Goal: Transaction & Acquisition: Purchase product/service

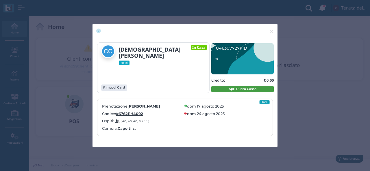
click at [231, 92] on button "Apri Punto Cassa" at bounding box center [242, 89] width 62 height 6
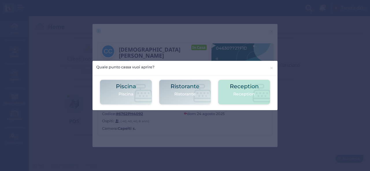
click at [228, 94] on div "Reception Reception" at bounding box center [244, 92] width 52 height 25
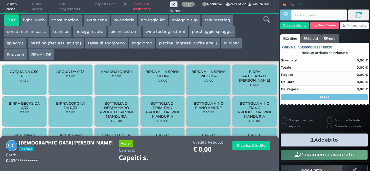
click at [203, 33] on button "parcheggio spiaggia" at bounding box center [212, 32] width 47 height 12
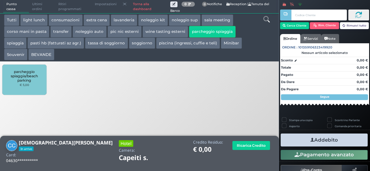
click at [19, 75] on span "parcheggio spiaggia/beach parking" at bounding box center [24, 76] width 34 height 13
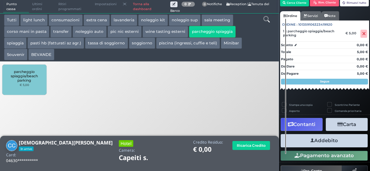
scroll to position [33, 0]
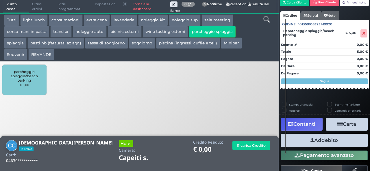
click at [313, 143] on button "Addebito" at bounding box center [323, 140] width 87 height 13
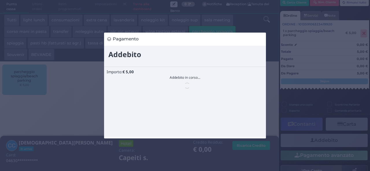
scroll to position [0, 0]
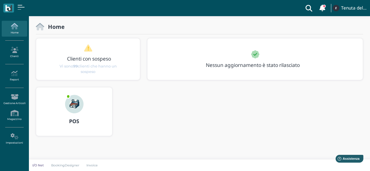
click at [88, 114] on div "POS" at bounding box center [74, 122] width 76 height 16
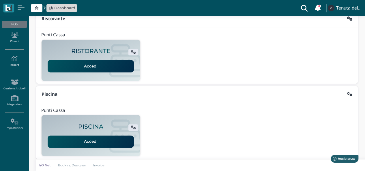
scroll to position [148, 0]
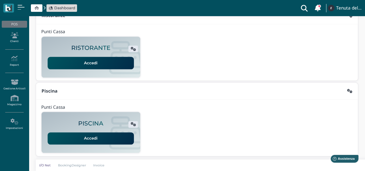
click at [98, 135] on link "Accedi" at bounding box center [91, 139] width 86 height 12
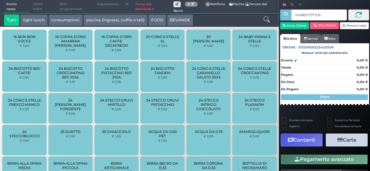
type input "045B65727F1D90"
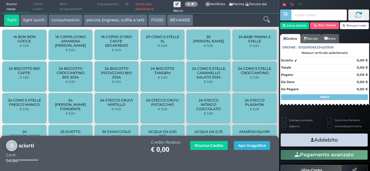
click at [240, 146] on button "Apri Anagrafica" at bounding box center [252, 145] width 36 height 9
